Goal: Task Accomplishment & Management: Manage account settings

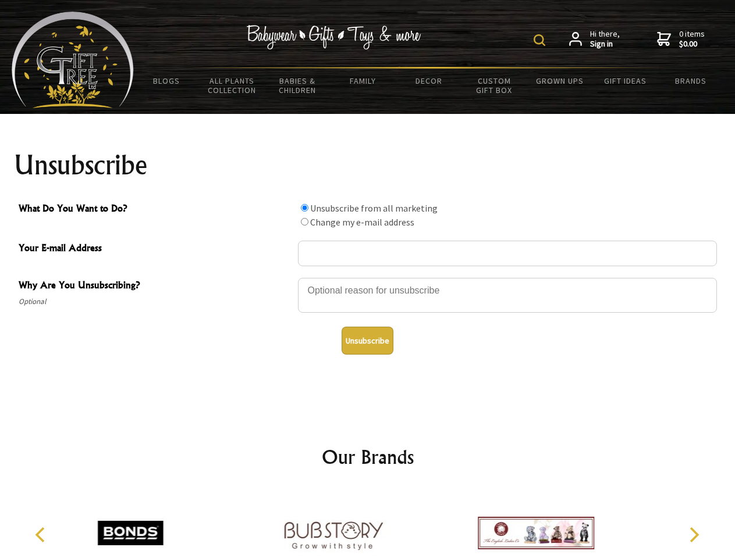
click at [541, 40] on img at bounding box center [539, 40] width 12 height 12
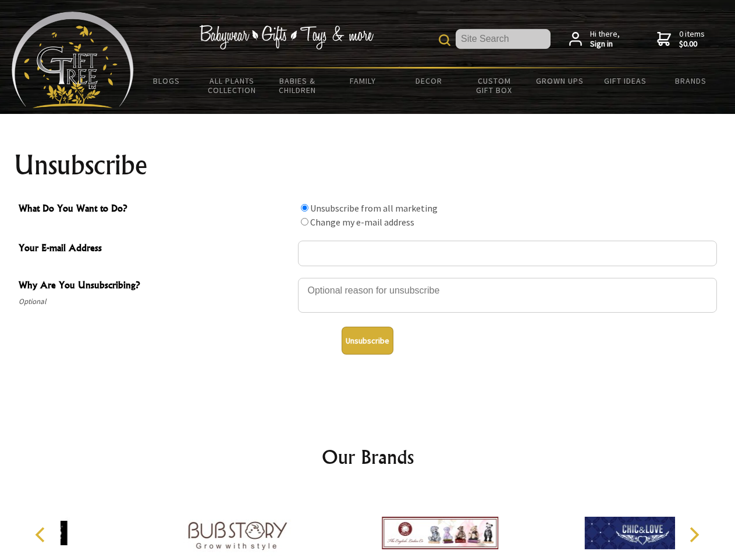
click at [368, 277] on div at bounding box center [507, 297] width 419 height 41
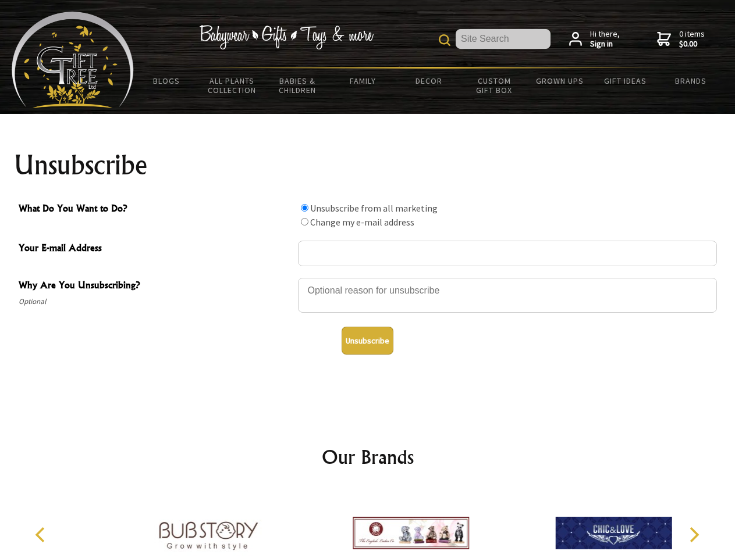
click at [304, 208] on input "What Do You Want to Do?" at bounding box center [305, 208] width 8 height 8
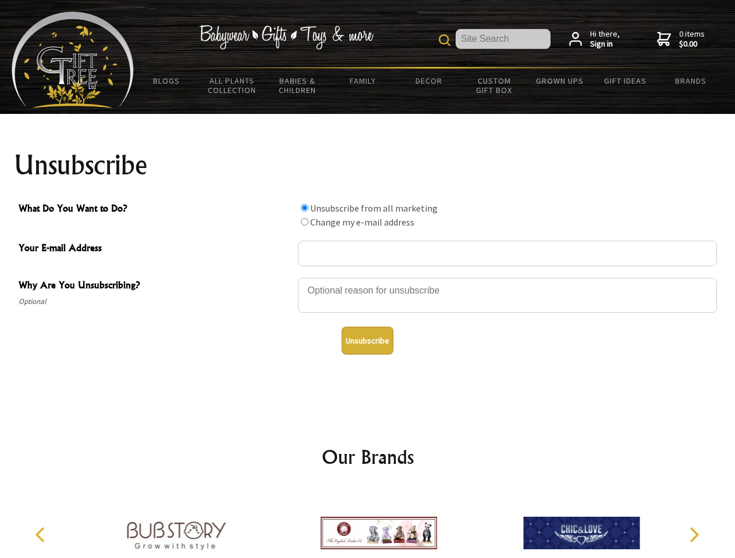
click at [304, 222] on input "What Do You Want to Do?" at bounding box center [305, 222] width 8 height 8
radio input "true"
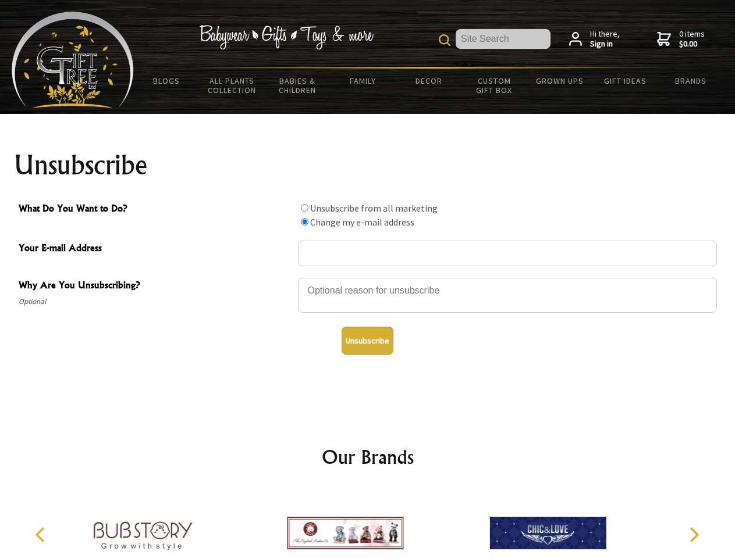
click at [367, 341] on button "Unsubscribe" at bounding box center [367, 341] width 52 height 28
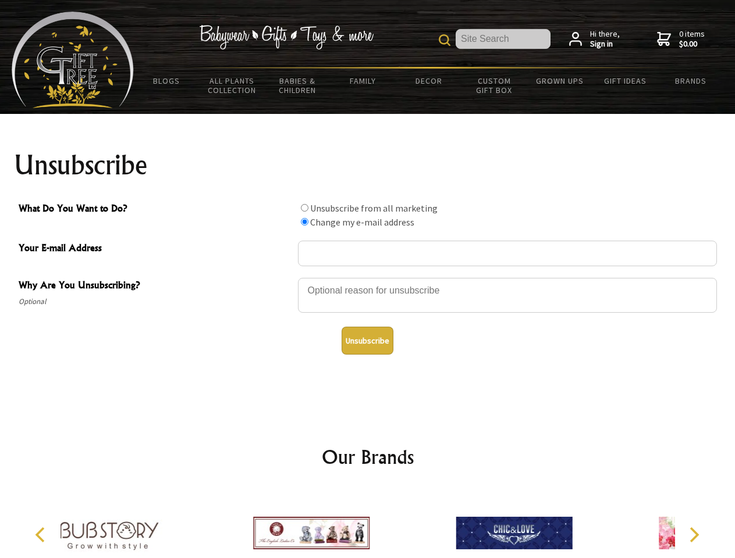
click at [368, 524] on div at bounding box center [311, 535] width 202 height 91
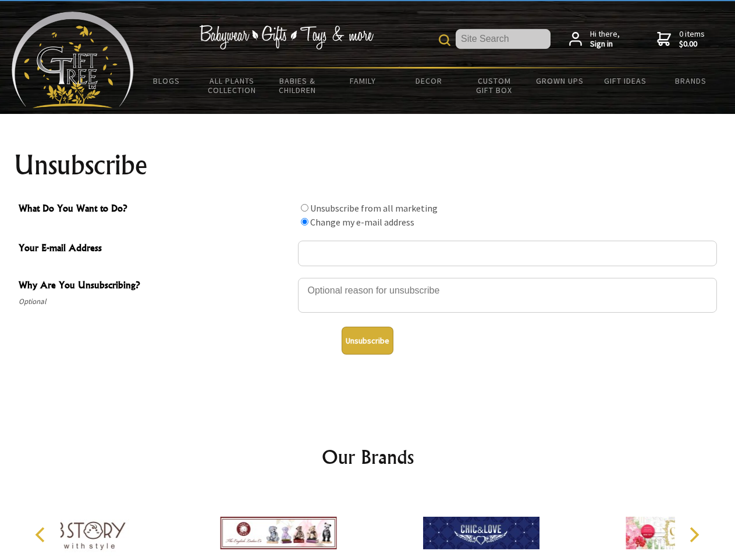
click at [42, 535] on icon "Previous" at bounding box center [41, 535] width 15 height 15
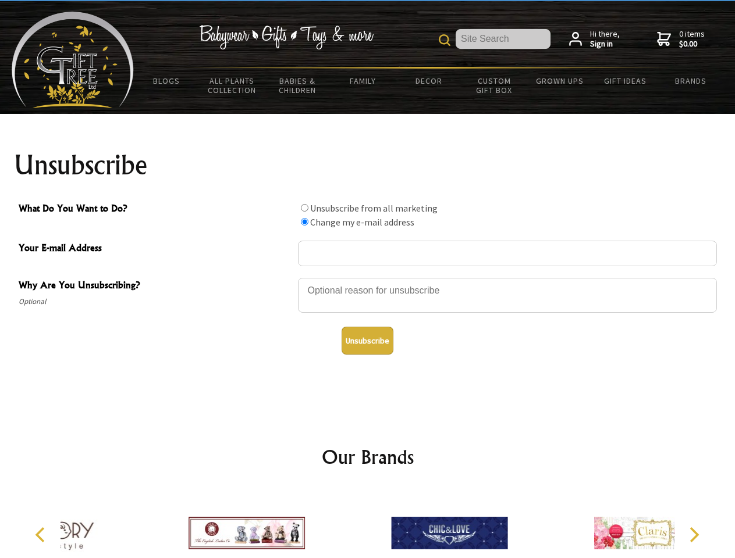
click at [693, 535] on icon "Next" at bounding box center [692, 535] width 15 height 15
